Goal: Find specific page/section: Find specific page/section

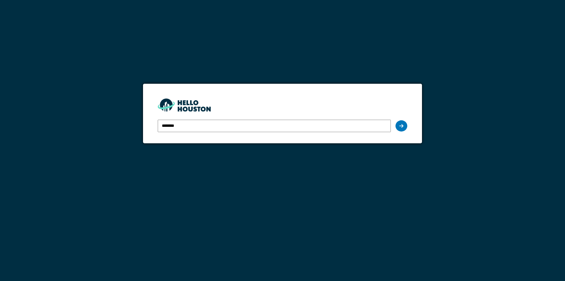
type input "**********"
click at [400, 123] on icon at bounding box center [402, 125] width 4 height 5
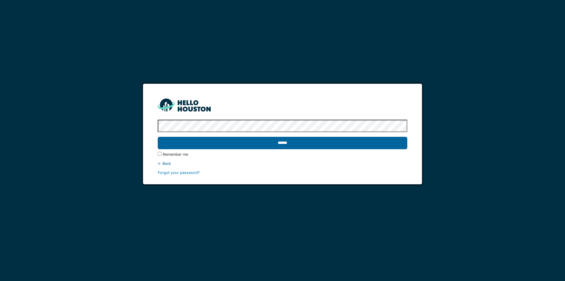
click at [285, 144] on input "******" at bounding box center [282, 143] width 249 height 12
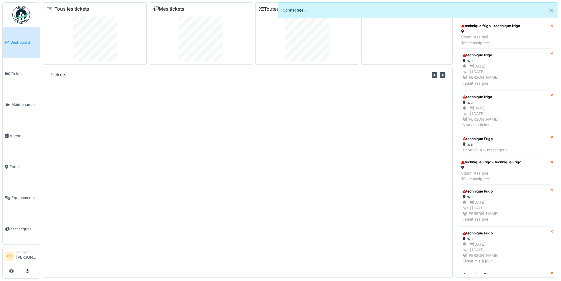
click at [20, 73] on span "Tickets" at bounding box center [24, 74] width 26 height 6
